Goal: Transaction & Acquisition: Purchase product/service

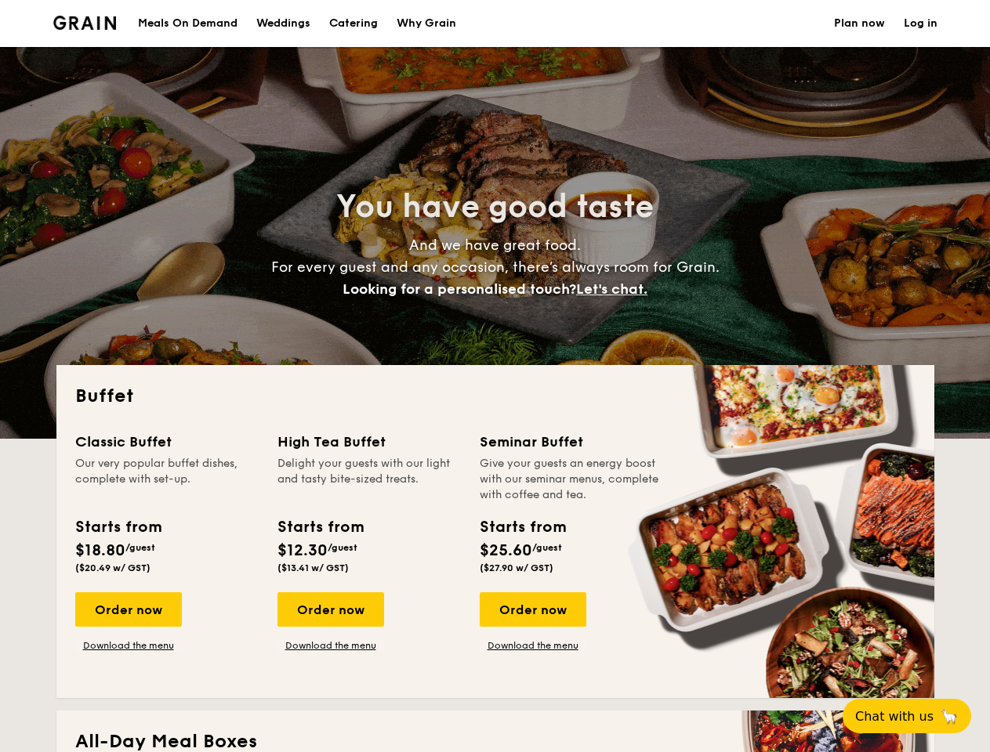
select select
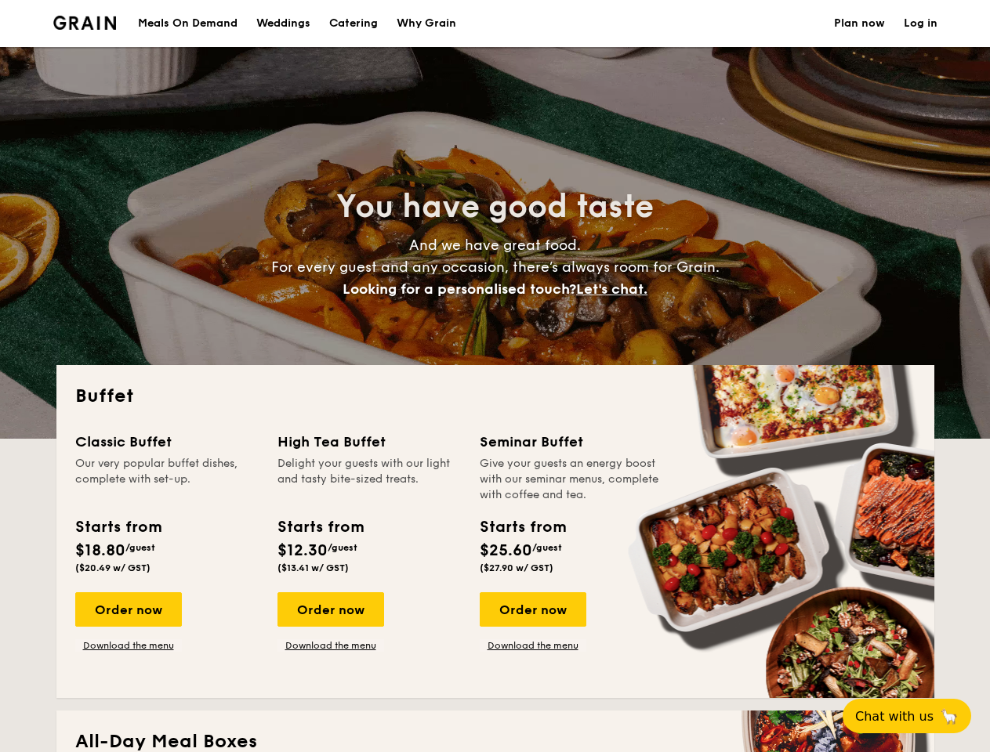
click at [495, 376] on div "Buffet Classic Buffet Our very popular buffet dishes, complete with set-up. Sta…" at bounding box center [495, 531] width 878 height 333
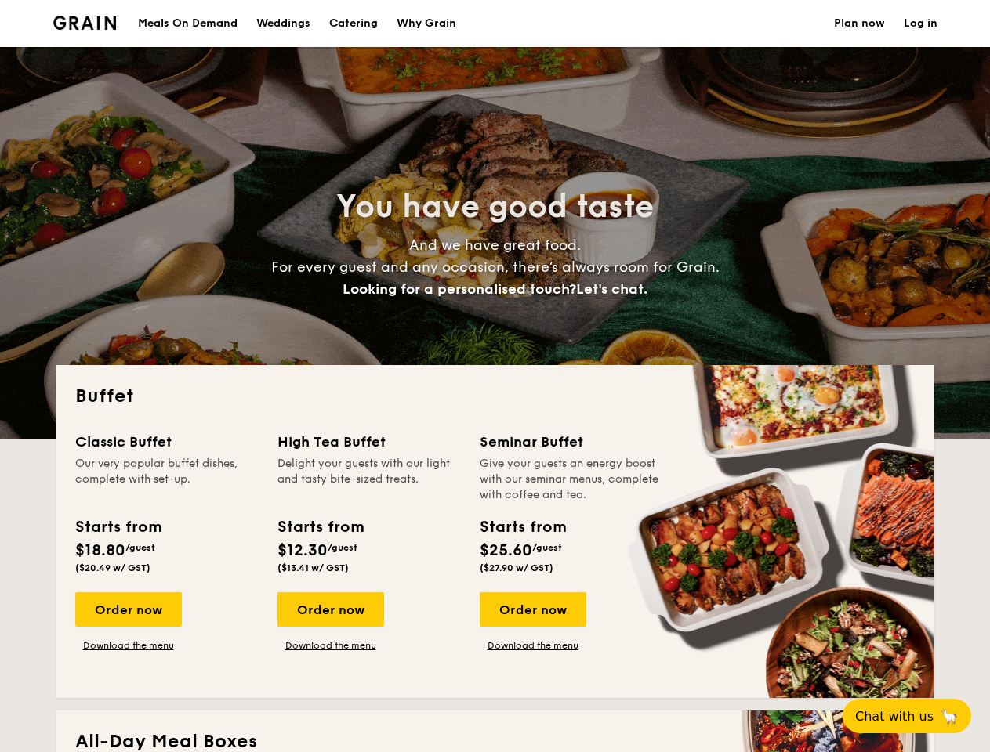
click at [920, 24] on link "Log in" at bounding box center [921, 23] width 34 height 47
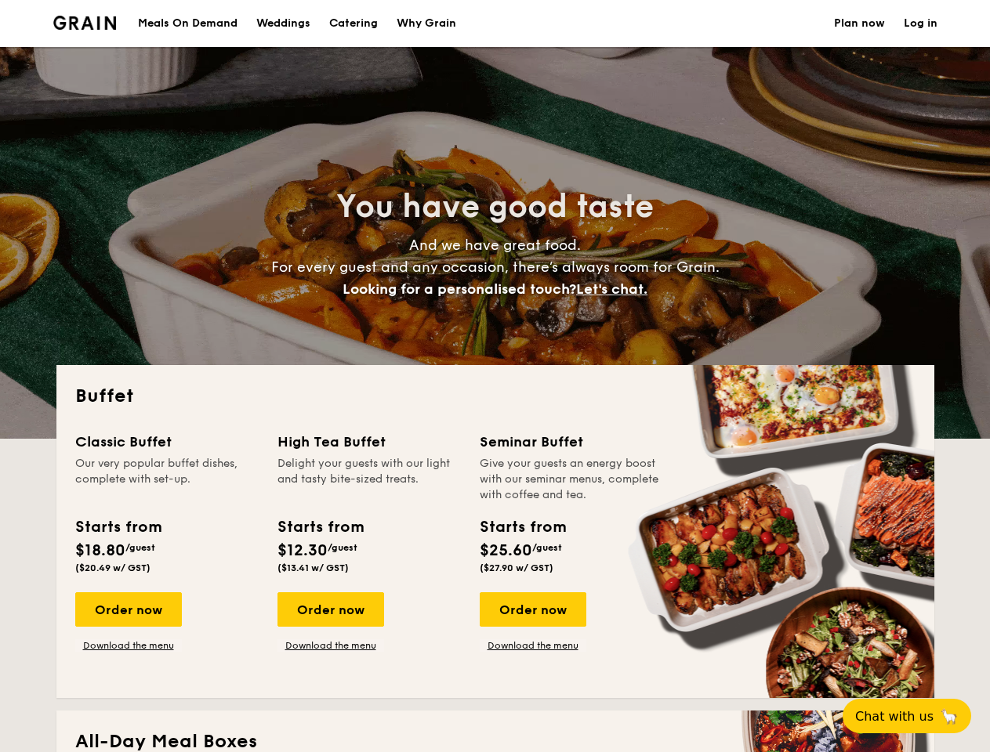
click at [616, 289] on span "Let's chat." at bounding box center [611, 289] width 71 height 17
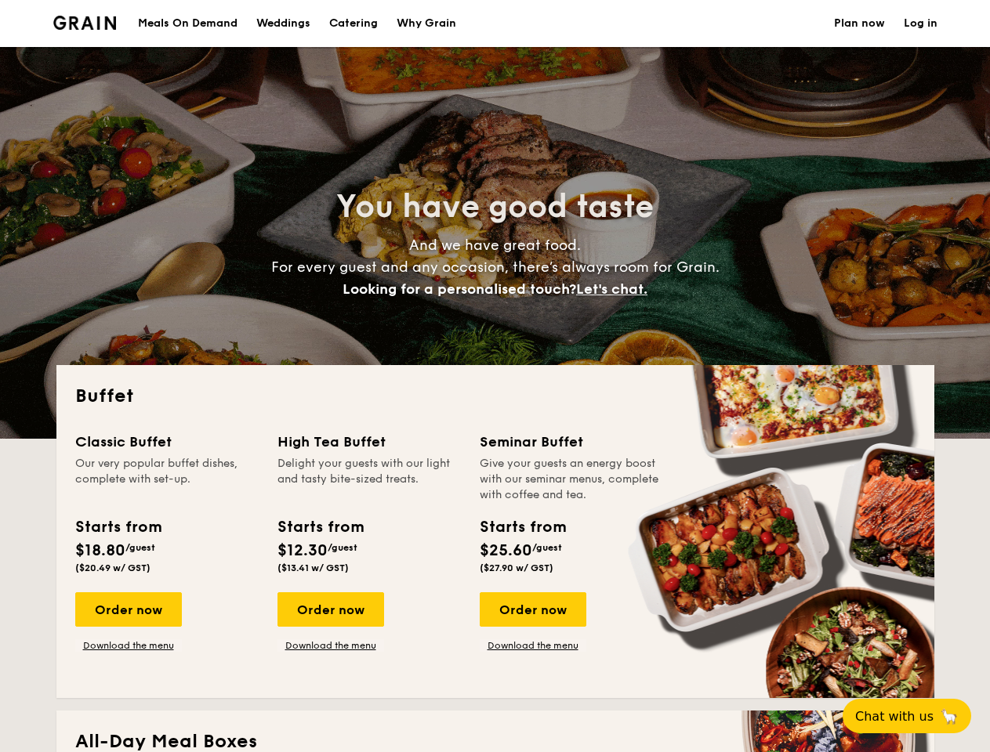
click at [128, 610] on div "Order now" at bounding box center [128, 610] width 107 height 34
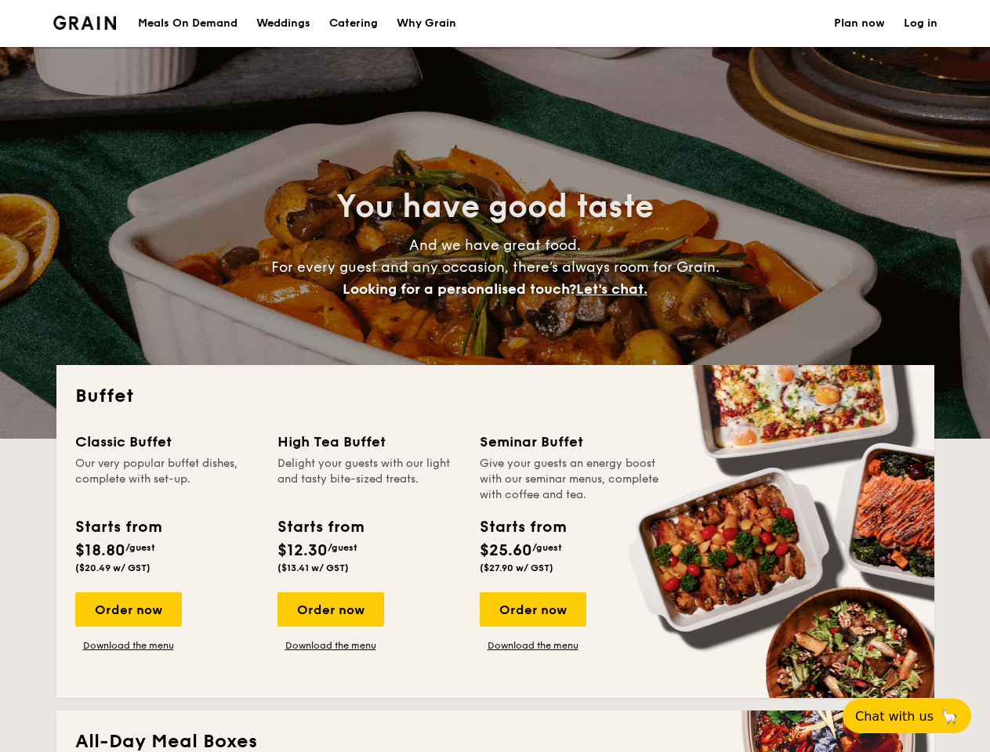
click at [330, 610] on div "Order now" at bounding box center [330, 610] width 107 height 34
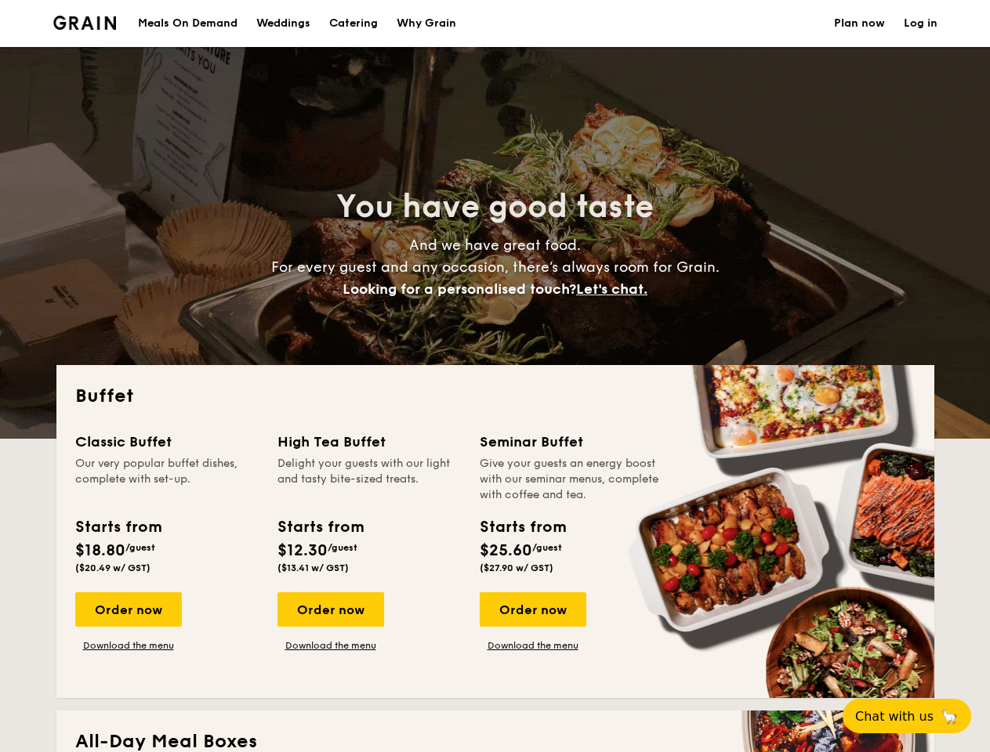
click at [532, 610] on div "Order now" at bounding box center [533, 610] width 107 height 34
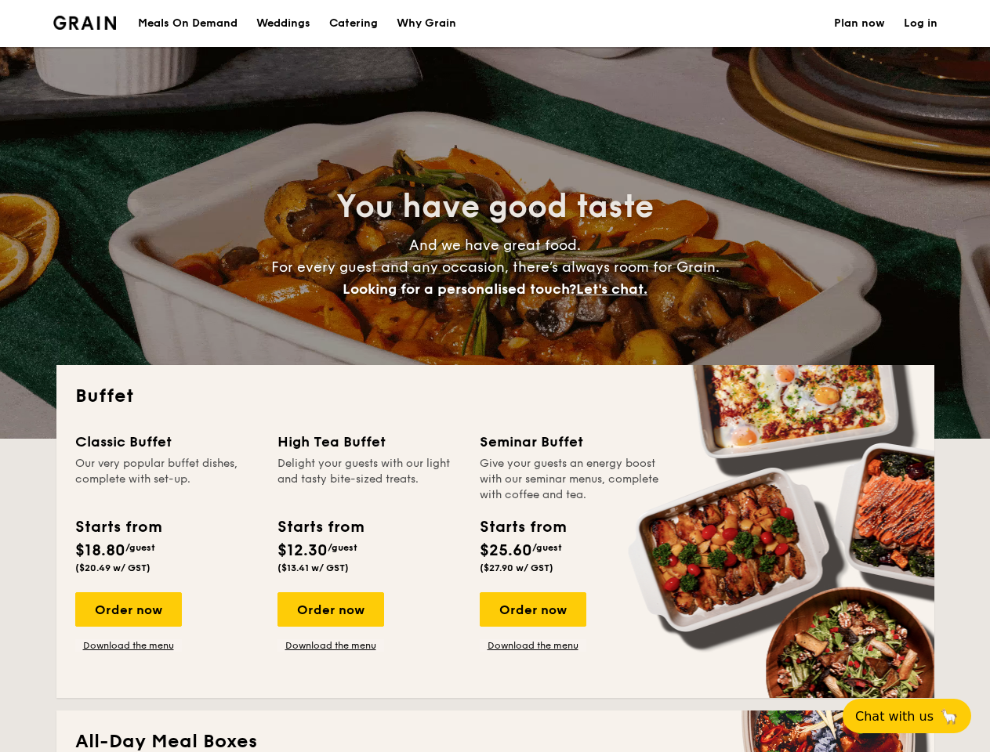
click at [915, 716] on span "Chat with us" at bounding box center [894, 716] width 78 height 15
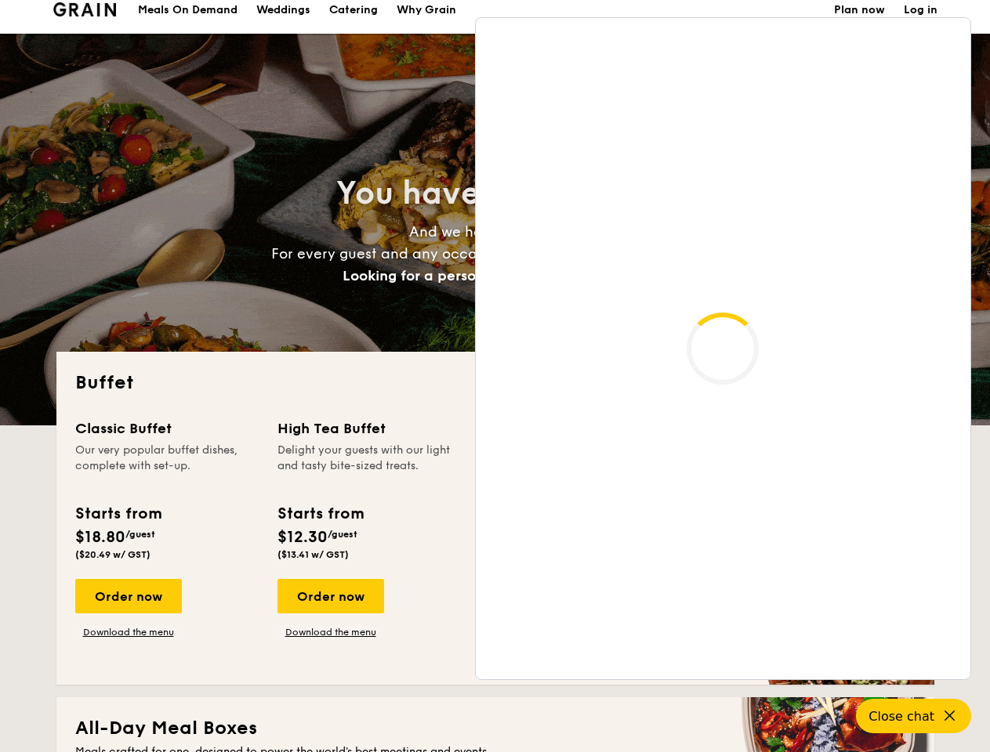
scroll to position [2690, 0]
